Goal: Task Accomplishment & Management: Use online tool/utility

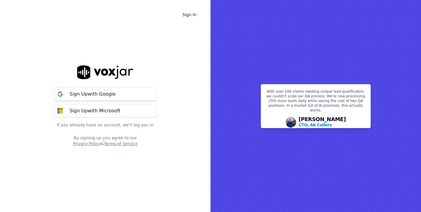
click at [110, 93] on p "Sign Up with Google" at bounding box center [93, 93] width 46 height 7
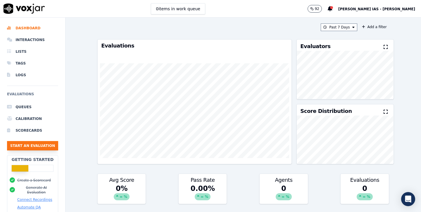
click at [40, 145] on button "Start an Evaluation" at bounding box center [32, 145] width 51 height 9
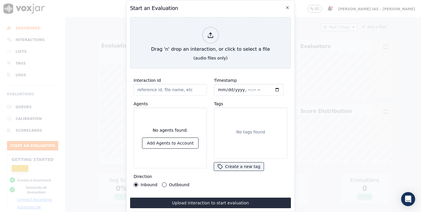
click at [164, 184] on button "Outbound" at bounding box center [164, 184] width 5 height 5
type input "__TestBook_OB__720__-1__09386252500__2025-08-16_16-01-42.mp3"
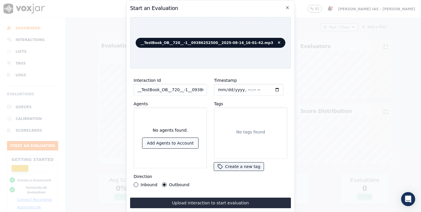
click at [179, 144] on button "Add Agents to Account" at bounding box center [171, 143] width 56 height 11
click at [239, 141] on div "No tags found" at bounding box center [251, 133] width 68 height 46
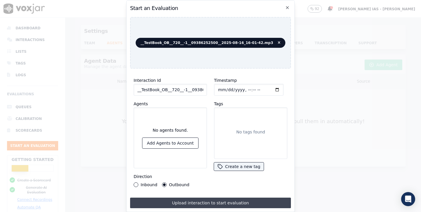
click at [196, 202] on button "Upload interaction to start evaluation" at bounding box center [210, 202] width 161 height 11
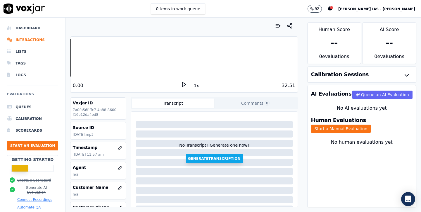
click at [195, 162] on button "Generate Transcription" at bounding box center [214, 158] width 57 height 9
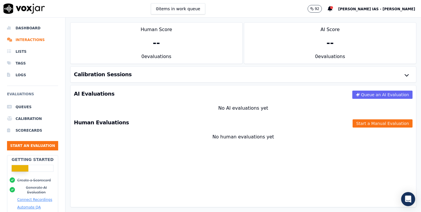
click at [334, 78] on div "Calibration Sessions" at bounding box center [244, 74] width 346 height 16
click at [234, 73] on div "Calibration Sessions" at bounding box center [244, 74] width 346 height 16
click at [409, 78] on icon "button" at bounding box center [407, 75] width 7 height 7
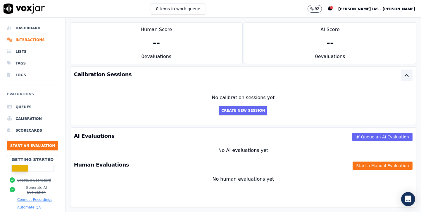
click at [409, 78] on icon "button" at bounding box center [407, 75] width 7 height 7
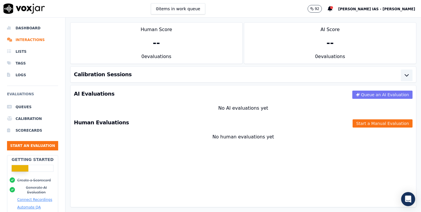
click at [367, 92] on button "Queue an AI Evaluation" at bounding box center [383, 94] width 60 height 8
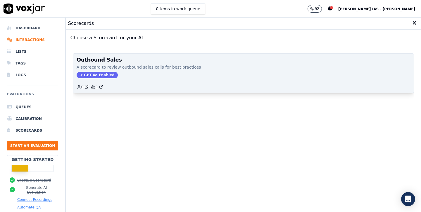
click at [104, 77] on span "GPT-4o Enabled" at bounding box center [97, 75] width 41 height 6
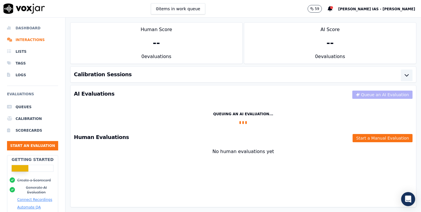
click at [32, 26] on li "Dashboard" at bounding box center [32, 28] width 51 height 12
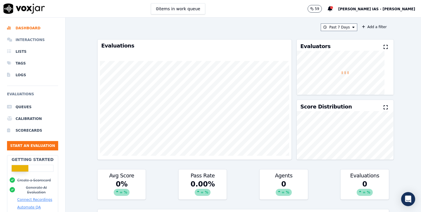
click at [33, 37] on li "Interactions" at bounding box center [32, 40] width 51 height 12
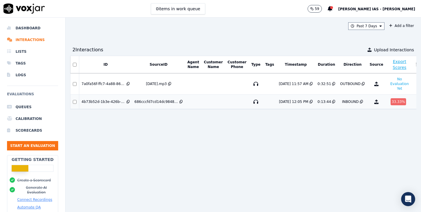
click at [201, 101] on td at bounding box center [193, 102] width 16 height 14
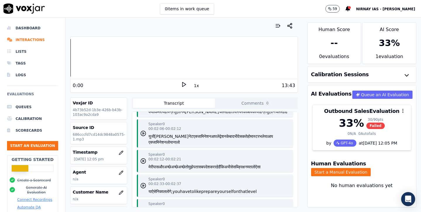
scroll to position [212, 0]
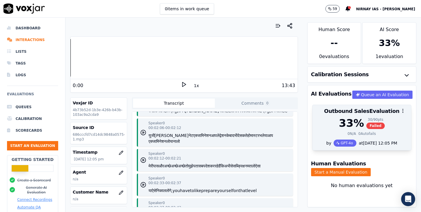
click at [348, 121] on div "33 %" at bounding box center [351, 123] width 25 height 12
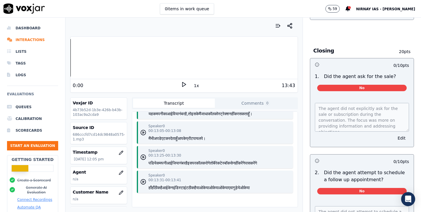
scroll to position [38, 0]
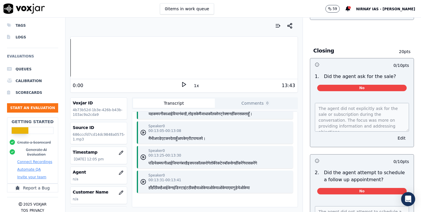
click at [31, 167] on button "Automate QA" at bounding box center [28, 169] width 23 height 5
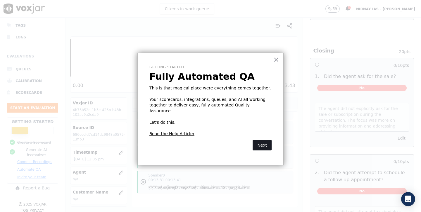
click at [263, 141] on button "Next" at bounding box center [262, 145] width 19 height 11
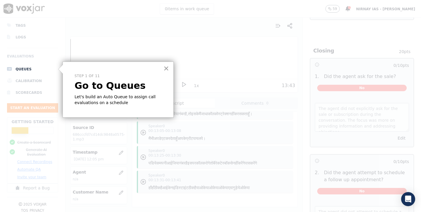
click at [167, 68] on button "×" at bounding box center [167, 68] width 6 height 9
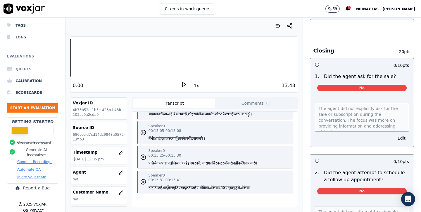
click at [23, 71] on li "Queues" at bounding box center [32, 69] width 51 height 12
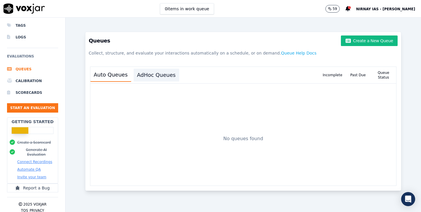
click at [140, 80] on button "AdHoc Queues" at bounding box center [157, 74] width 46 height 13
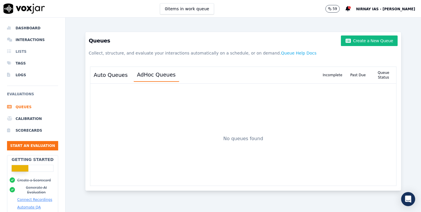
click at [24, 53] on li "Lists" at bounding box center [32, 52] width 51 height 12
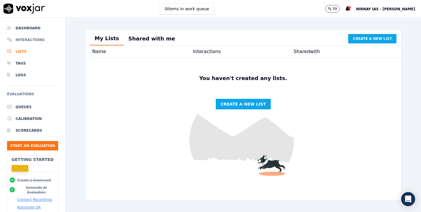
click at [35, 40] on li "Interactions" at bounding box center [32, 40] width 51 height 12
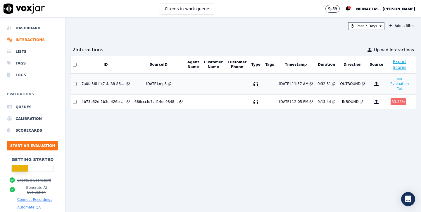
click at [241, 93] on td at bounding box center [237, 83] width 24 height 21
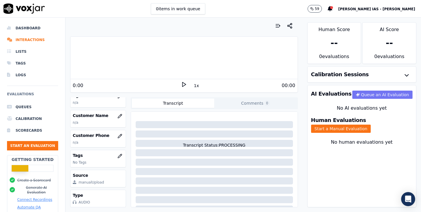
click at [383, 96] on button "Queue an AI Evaluation" at bounding box center [383, 94] width 60 height 8
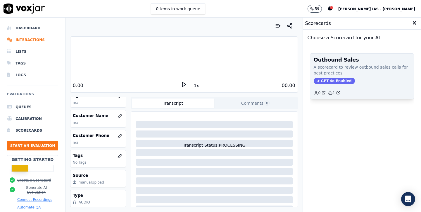
click at [337, 81] on span "GPT-4o Enabled" at bounding box center [334, 81] width 41 height 6
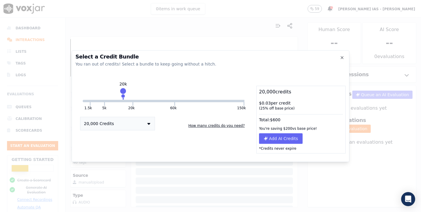
click at [181, 83] on div "Select a Credit Bundle You ran out of credits! Select a bundle to keep going wi…" at bounding box center [211, 106] width 278 height 112
click at [182, 83] on div "Select a Credit Bundle You ran out of credits! Select a bundle to keep going wi…" at bounding box center [211, 106] width 278 height 112
drag, startPoint x: 134, startPoint y: 93, endPoint x: 186, endPoint y: 97, distance: 52.2
click at [186, 97] on div "1.5k 5k 20k 60k 150k 20k 20,000 Credits How many credits do you need?" at bounding box center [164, 119] width 176 height 68
click at [182, 100] on button "150k" at bounding box center [209, 101] width 68 height 2
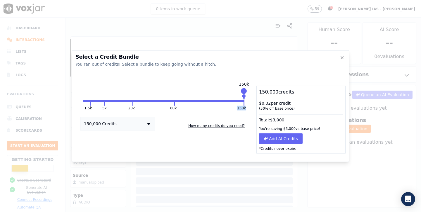
click at [137, 120] on button "150,000 Credits" at bounding box center [117, 122] width 75 height 13
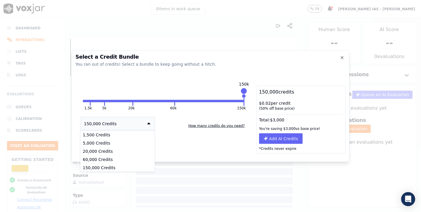
click at [184, 140] on div "1.5k 5k 20k 60k 150k 150k 150,000 Credits 1,500 Credits 5,000 Credits 20,000 Cr…" at bounding box center [164, 119] width 176 height 68
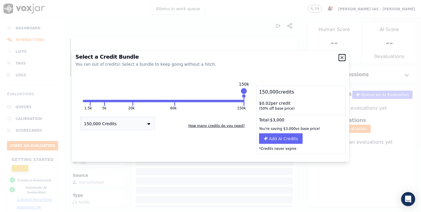
click at [340, 56] on icon "button" at bounding box center [342, 57] width 5 height 5
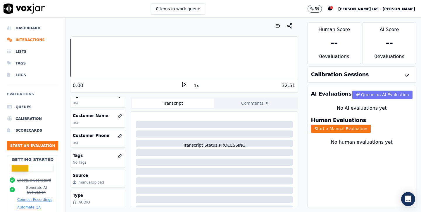
click at [360, 93] on icon "button" at bounding box center [358, 95] width 4 height 4
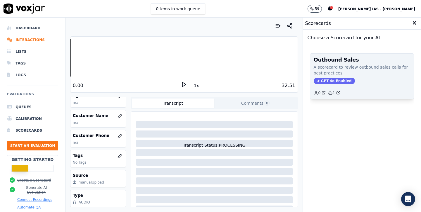
click at [351, 87] on div "0 1" at bounding box center [362, 90] width 97 height 9
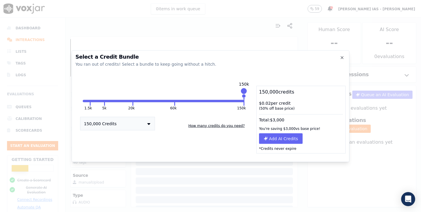
click at [87, 101] on button "1.5k" at bounding box center [86, 101] width 7 height 2
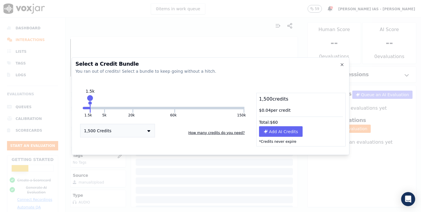
click at [86, 105] on div "1.5k 5k 20k 60k 150k 1.5k 1,500 Credits How many credits do you need?" at bounding box center [164, 119] width 176 height 54
drag, startPoint x: 89, startPoint y: 99, endPoint x: 85, endPoint y: 97, distance: 4.7
click at [85, 97] on div at bounding box center [84, 98] width 8 height 8
click at [342, 64] on icon "button" at bounding box center [342, 64] width 2 height 2
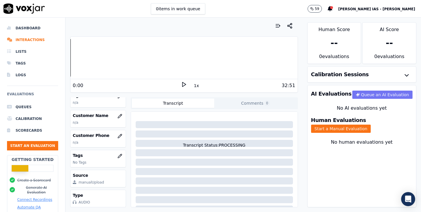
click at [366, 92] on button "Queue an AI Evaluation" at bounding box center [383, 94] width 60 height 8
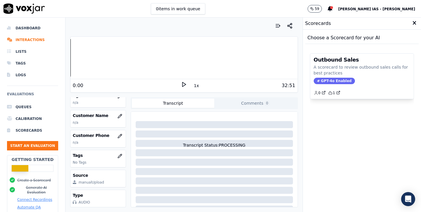
click at [357, 40] on div "Choose a Scorecard for your AI" at bounding box center [363, 38] width 114 height 12
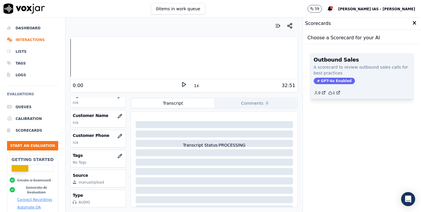
click at [367, 90] on div "0 1" at bounding box center [362, 90] width 97 height 9
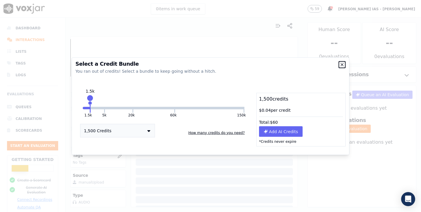
click at [342, 65] on icon "button" at bounding box center [342, 64] width 5 height 5
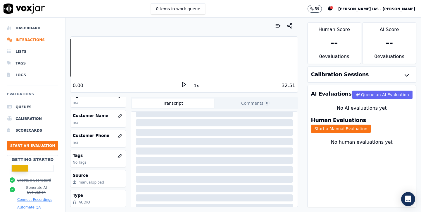
scroll to position [80, 0]
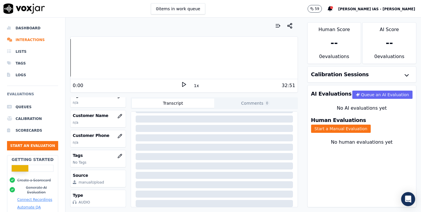
click at [185, 84] on polygon at bounding box center [185, 84] width 4 height 4
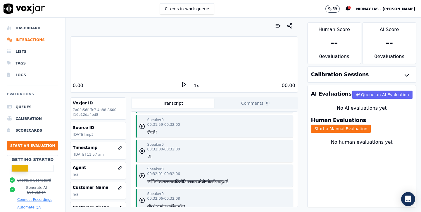
scroll to position [6000, 0]
